Goal: Task Accomplishment & Management: Manage account settings

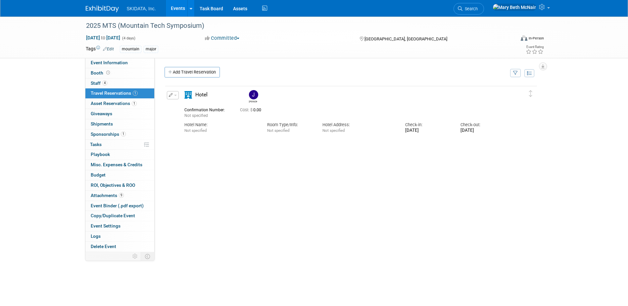
click at [177, 4] on link "Events" at bounding box center [178, 8] width 24 height 17
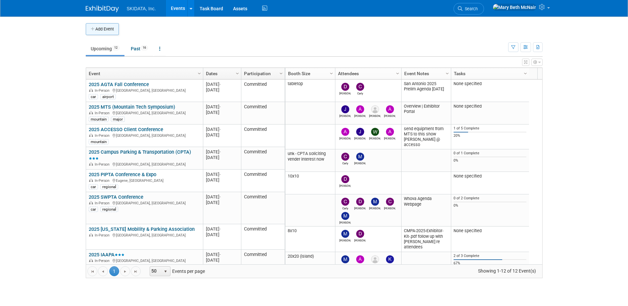
click at [108, 32] on button "Add Event" at bounding box center [102, 29] width 33 height 12
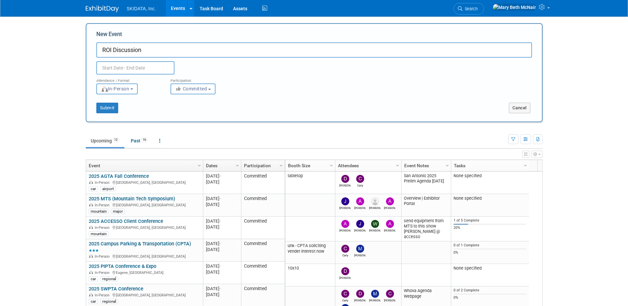
type input "ROI Discussion"
click at [152, 70] on input "text" at bounding box center [135, 67] width 78 height 13
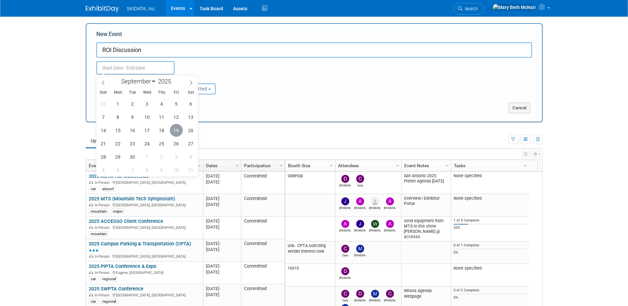
click at [175, 134] on span "19" at bounding box center [176, 130] width 13 height 13
type input "Sep 19, 2025 to Sep 19, 2025"
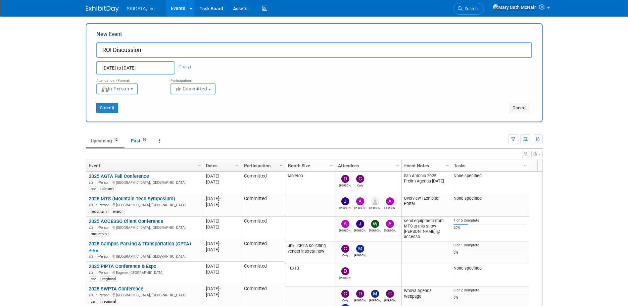
click at [131, 92] on button "In-Person" at bounding box center [116, 88] width 41 height 11
click at [126, 113] on label "Virtual" at bounding box center [119, 114] width 38 height 9
click at [103, 113] on input "Virtual" at bounding box center [100, 114] width 4 height 4
select select "2"
click at [115, 109] on button "Submit" at bounding box center [107, 108] width 22 height 11
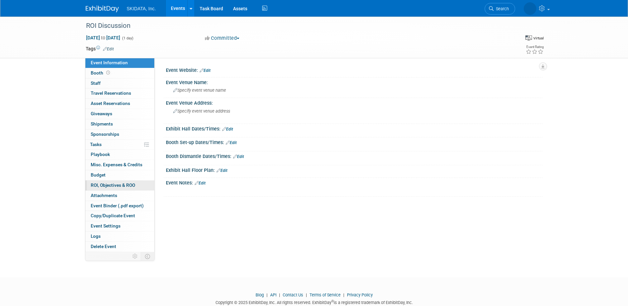
click at [98, 186] on span "ROI, Objectives & ROO 0" at bounding box center [113, 184] width 44 height 5
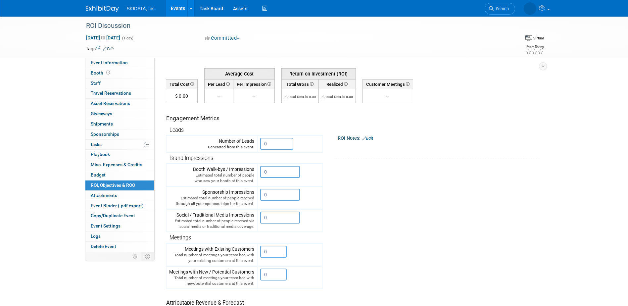
scroll to position [33, 0]
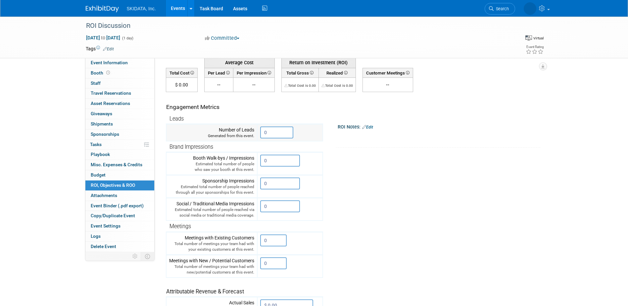
click at [278, 132] on input "0" at bounding box center [276, 132] width 33 height 12
drag, startPoint x: 271, startPoint y: 133, endPoint x: 264, endPoint y: 132, distance: 7.3
click at [264, 132] on input "0" at bounding box center [276, 132] width 33 height 12
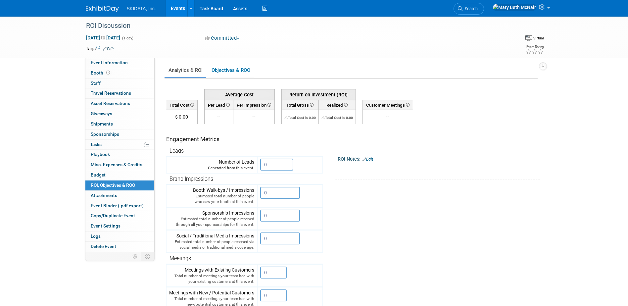
scroll to position [0, 0]
click at [222, 72] on link "Objectives & ROO 0" at bounding box center [230, 71] width 46 height 13
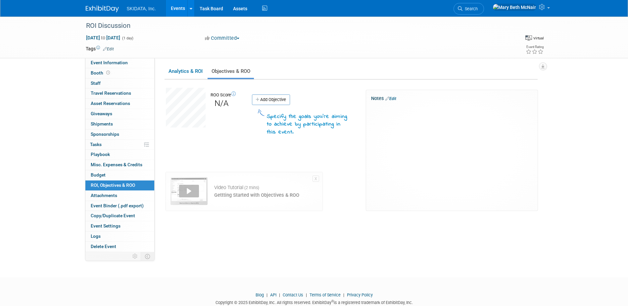
click at [179, 10] on link "Events" at bounding box center [178, 8] width 24 height 17
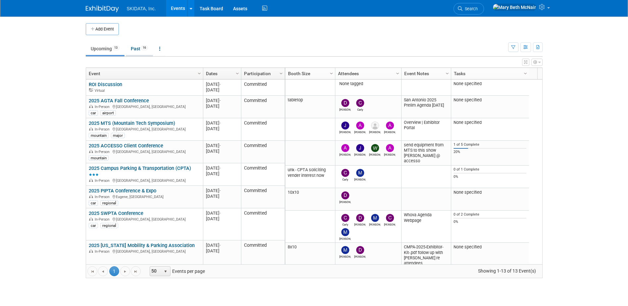
click at [137, 48] on link "Past 16" at bounding box center [139, 48] width 27 height 13
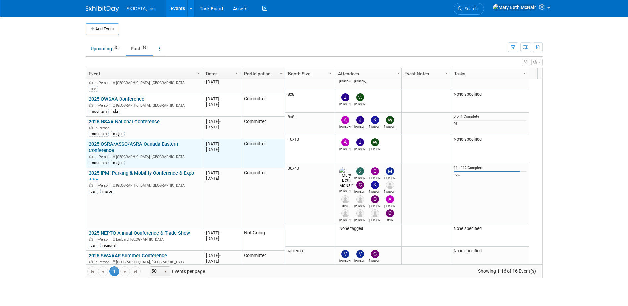
scroll to position [119, 0]
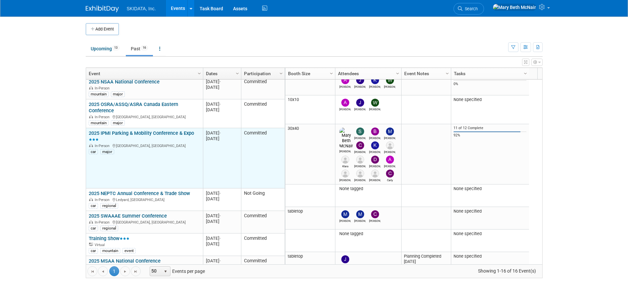
click at [141, 130] on link "2025 IPMI Parking & Mobility Conference & Expo" at bounding box center [141, 136] width 105 height 12
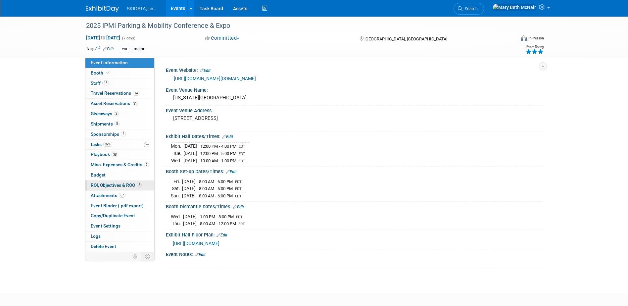
click at [105, 185] on span "ROI, Objectives & ROO 5" at bounding box center [116, 184] width 51 height 5
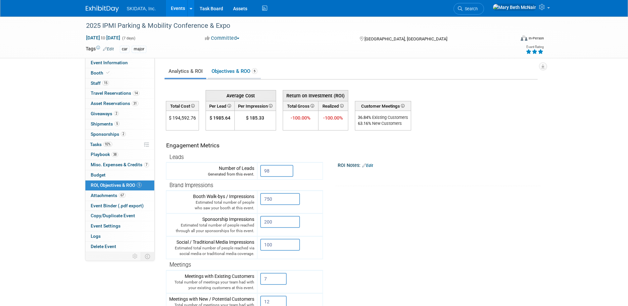
click at [222, 69] on link "Objectives & ROO 5" at bounding box center [233, 71] width 53 height 13
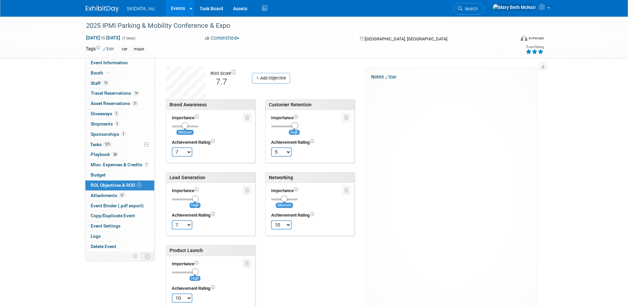
scroll to position [26, 0]
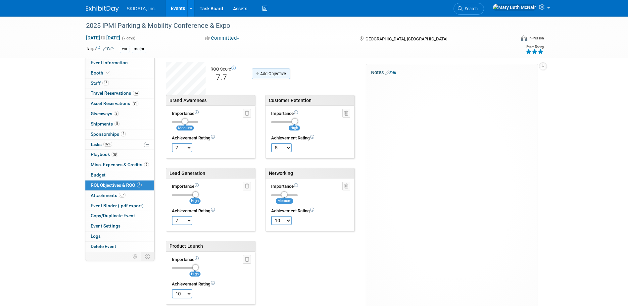
click at [273, 75] on link "Add Objective" at bounding box center [271, 73] width 38 height 11
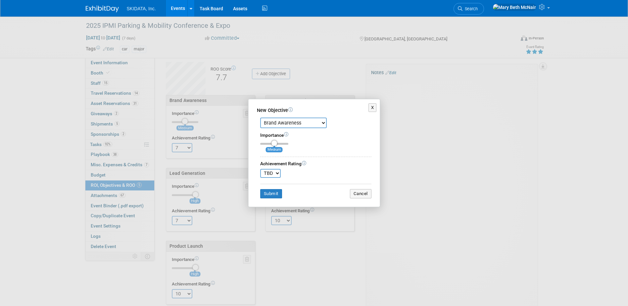
click at [322, 124] on select "Brand Awareness Competition Research Customer Retention Feedback Collection Lea…" at bounding box center [293, 122] width 66 height 11
click at [325, 83] on div "X New Objective Brand Awareness Competition Research Customer Retention Feedbac…" at bounding box center [314, 153] width 628 height 306
click at [374, 107] on button "X" at bounding box center [372, 107] width 8 height 9
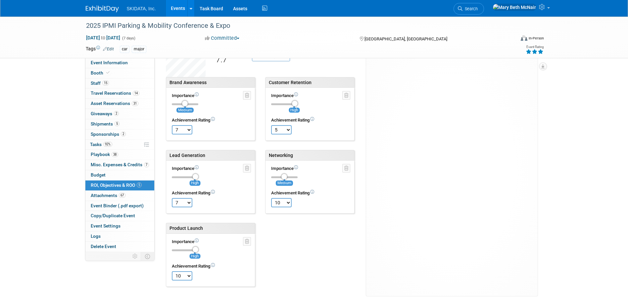
scroll to position [59, 0]
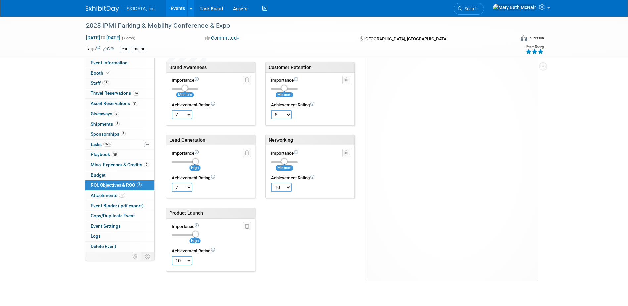
type input "3"
drag, startPoint x: 295, startPoint y: 91, endPoint x: 298, endPoint y: 96, distance: 6.0
click at [297, 90] on input "range" at bounding box center [284, 89] width 26 height 2
click at [287, 115] on select "TBD 0 1 2 3 4 5 6 7 8 9 10" at bounding box center [281, 114] width 21 height 9
click at [332, 120] on div "Importance High" at bounding box center [309, 98] width 89 height 53
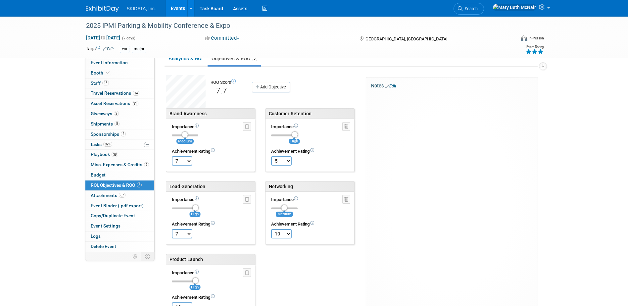
scroll to position [12, 0]
click at [274, 87] on link "Add Objective" at bounding box center [271, 87] width 38 height 11
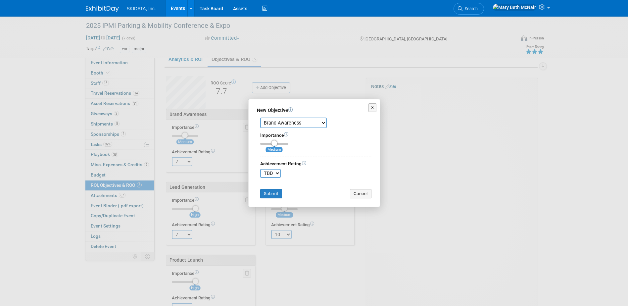
click at [299, 121] on select "Brand Awareness Competition Research Customer Retention Feedback Collection Lea…" at bounding box center [293, 122] width 66 height 11
select select "11"
click at [260, 117] on select "Brand Awareness Competition Research Customer Retention Feedback Collection Lea…" at bounding box center [293, 122] width 66 height 11
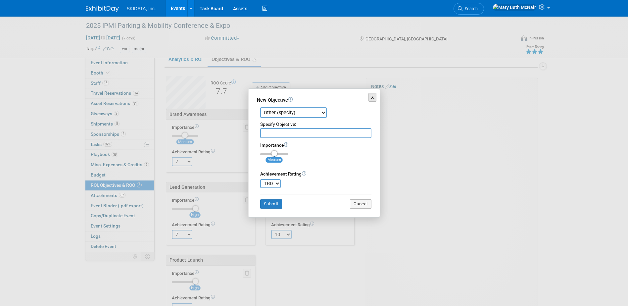
click at [371, 99] on button "X" at bounding box center [372, 97] width 8 height 9
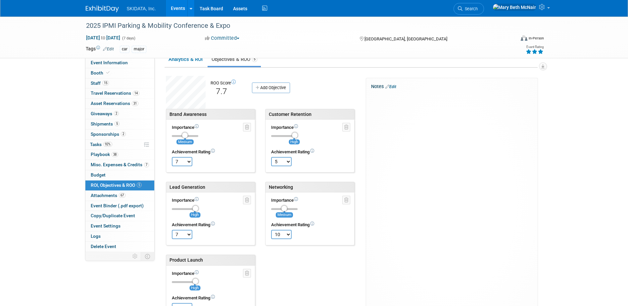
scroll to position [45, 0]
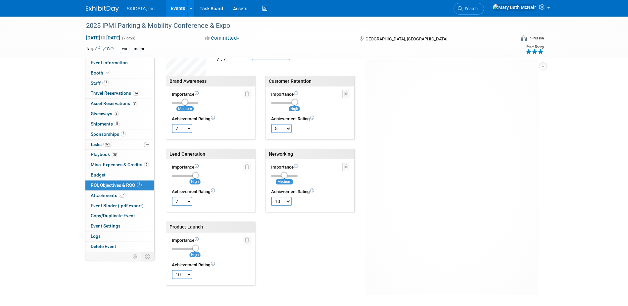
click at [287, 240] on div "Brand Awareness Importance Medium TBD 0 1 2" at bounding box center [263, 185] width 205 height 219
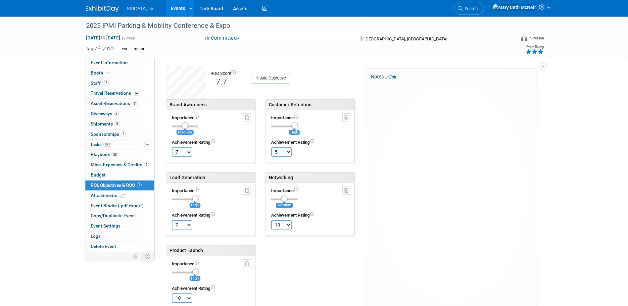
scroll to position [0, 0]
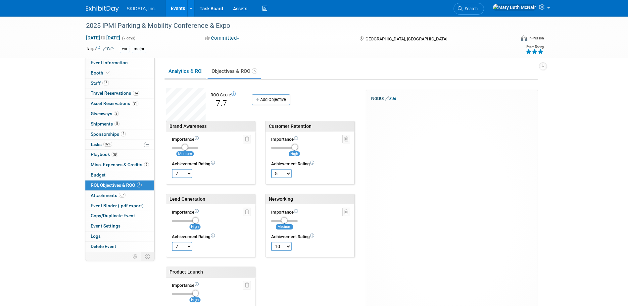
click at [179, 65] on link "Analytics & ROI" at bounding box center [185, 71] width 42 height 13
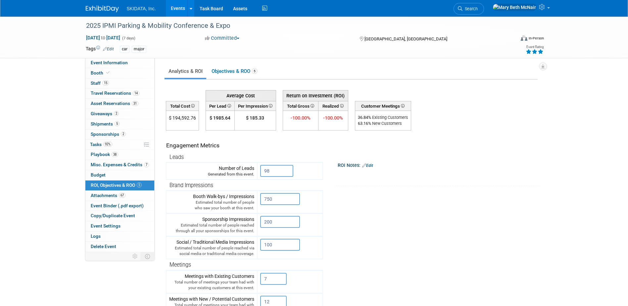
scroll to position [66, 0]
